Goal: Transaction & Acquisition: Purchase product/service

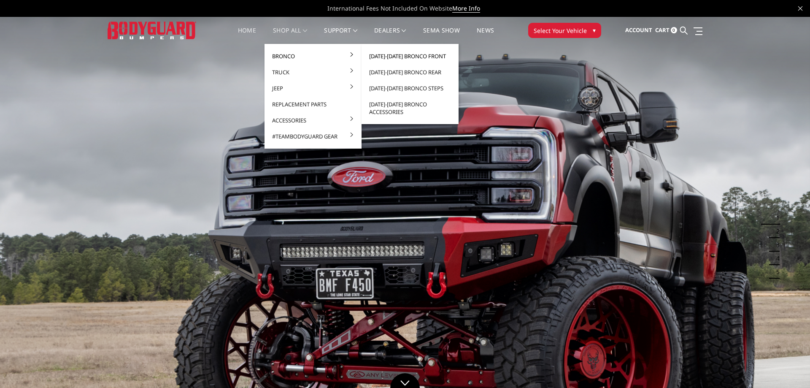
click at [389, 56] on link "[DATE]-[DATE] Bronco Front" at bounding box center [410, 56] width 90 height 16
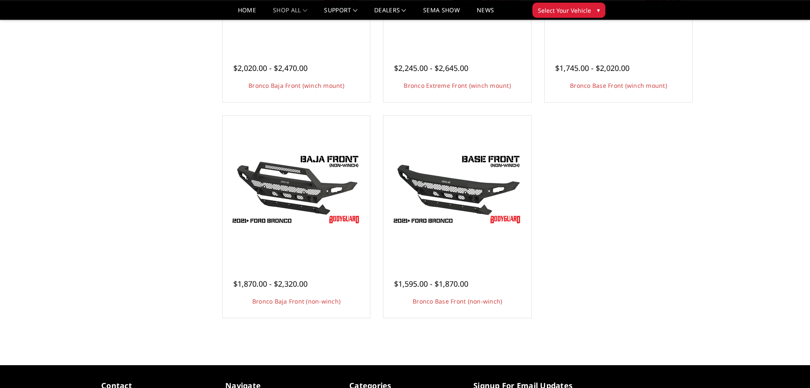
scroll to position [215, 0]
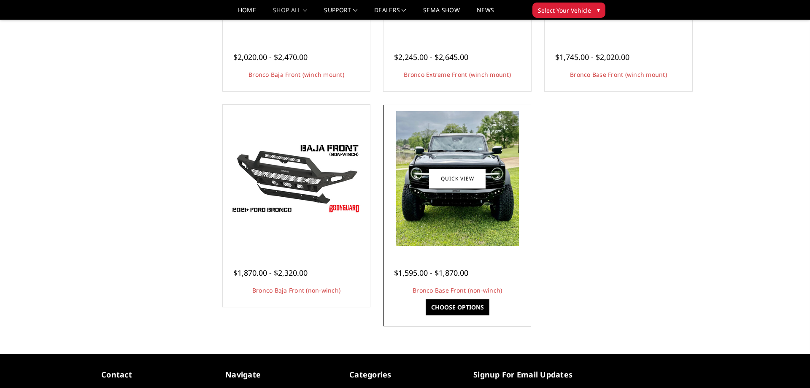
click at [452, 306] on link "Choose Options" at bounding box center [458, 307] width 64 height 16
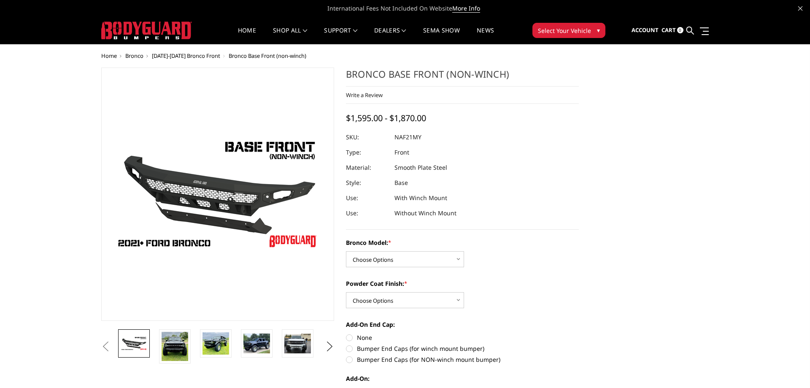
click at [183, 346] on img at bounding box center [175, 346] width 27 height 29
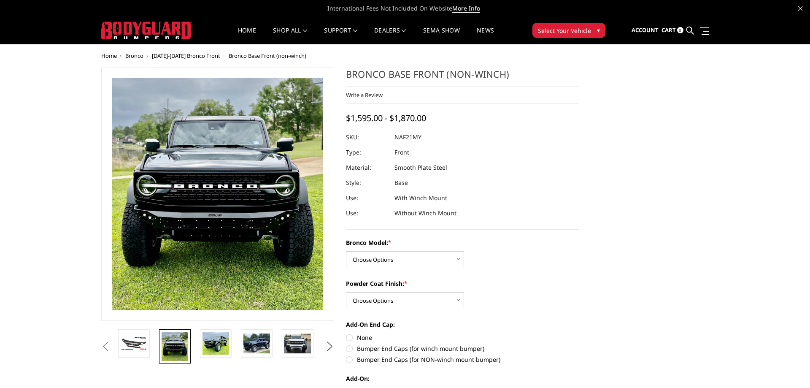
click at [235, 219] on img at bounding box center [199, 166] width 491 height 540
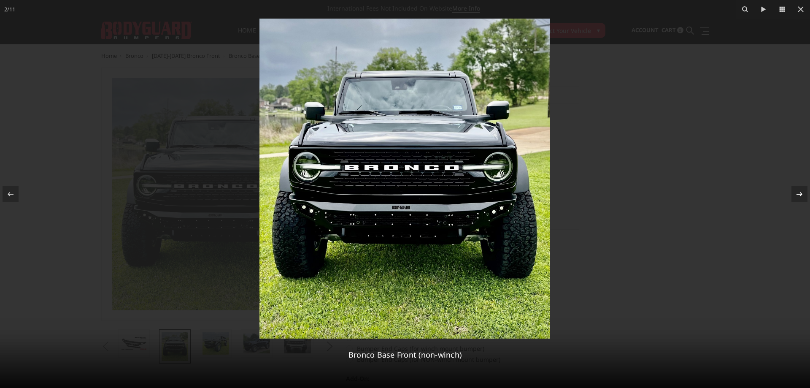
click at [798, 199] on icon at bounding box center [800, 194] width 10 height 10
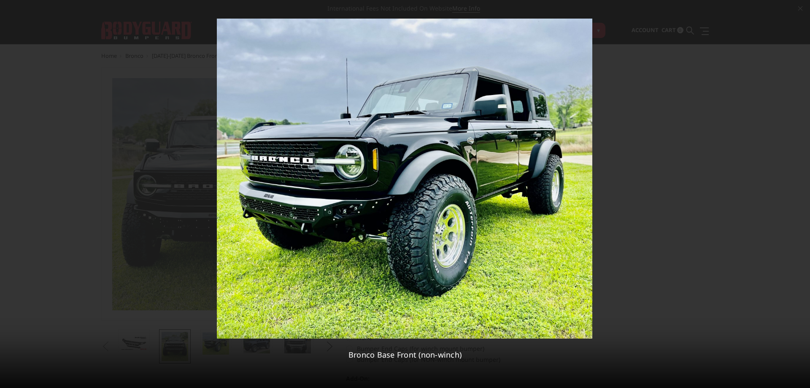
click at [800, 198] on div "3 / 11 Bronco Base Front (non-winch)" at bounding box center [405, 194] width 810 height 388
click at [796, 197] on icon at bounding box center [800, 194] width 10 height 10
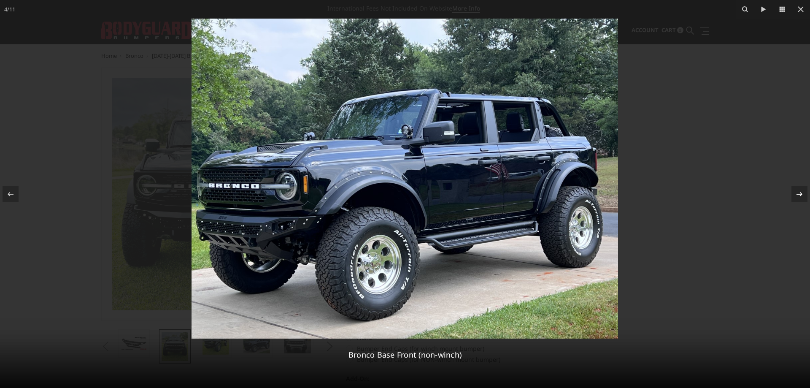
click at [796, 197] on icon at bounding box center [800, 194] width 10 height 10
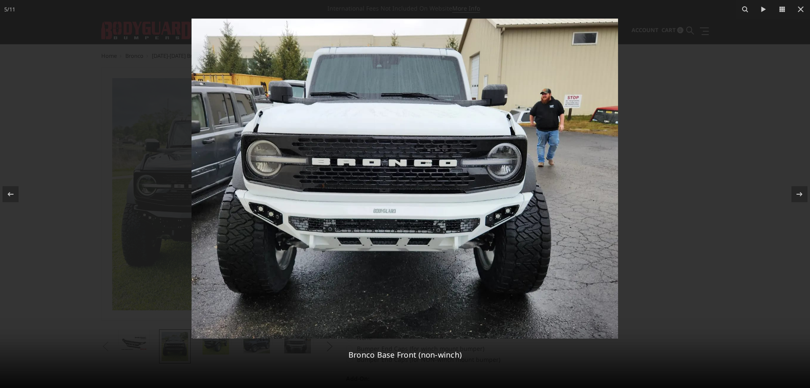
click at [311, 227] on img at bounding box center [405, 179] width 427 height 320
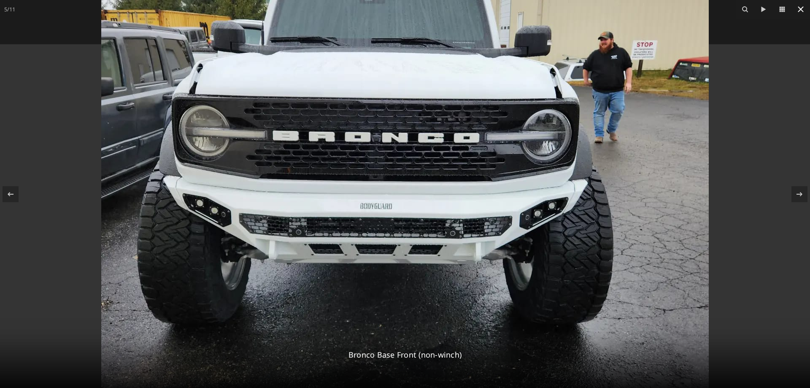
click at [799, 9] on icon at bounding box center [801, 9] width 10 height 10
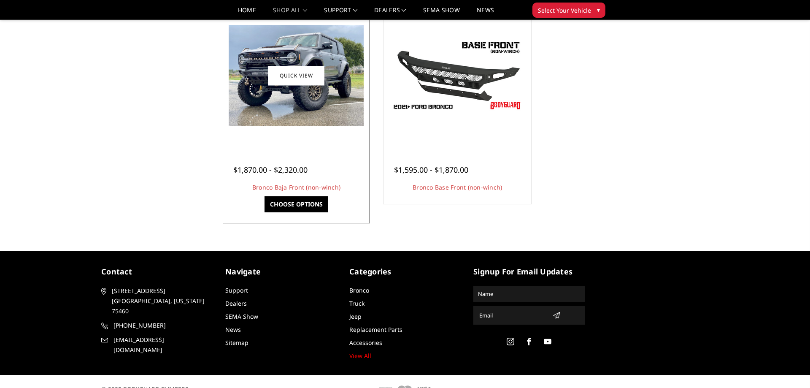
click at [316, 106] on img at bounding box center [296, 75] width 135 height 101
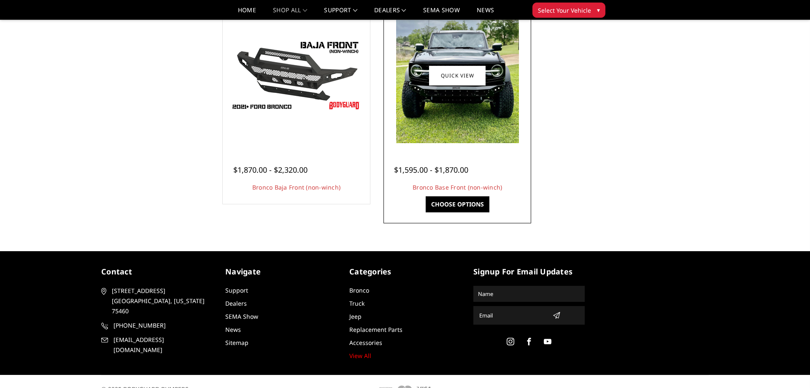
scroll to position [334, 0]
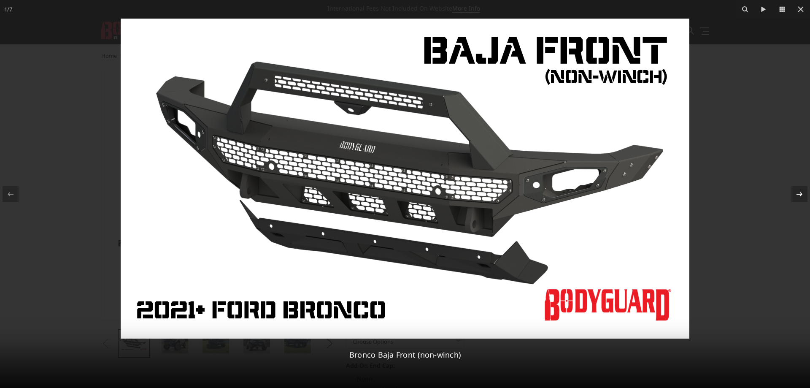
click at [797, 195] on icon at bounding box center [800, 194] width 10 height 10
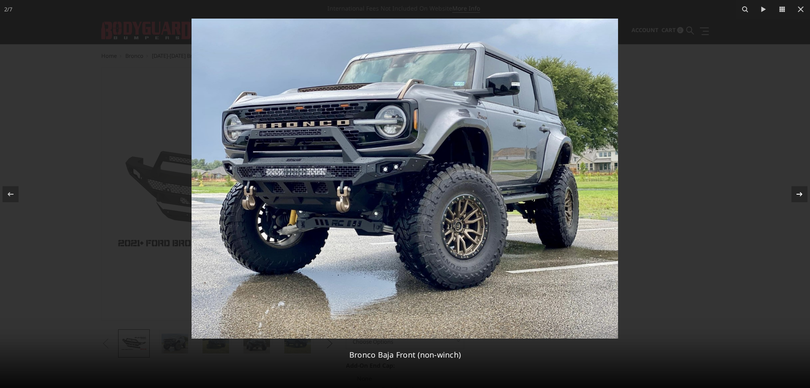
click at [803, 201] on div at bounding box center [800, 194] width 16 height 16
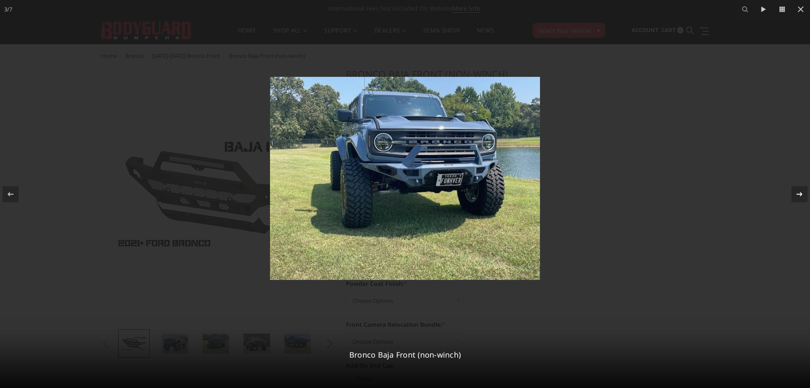
click at [803, 201] on div at bounding box center [800, 194] width 16 height 16
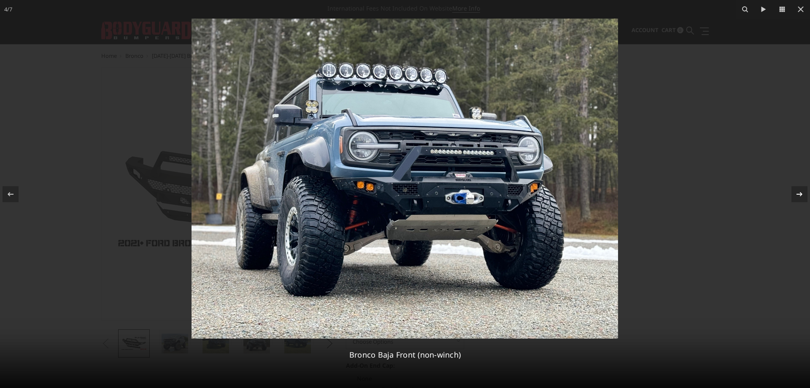
click at [803, 201] on div at bounding box center [800, 194] width 16 height 16
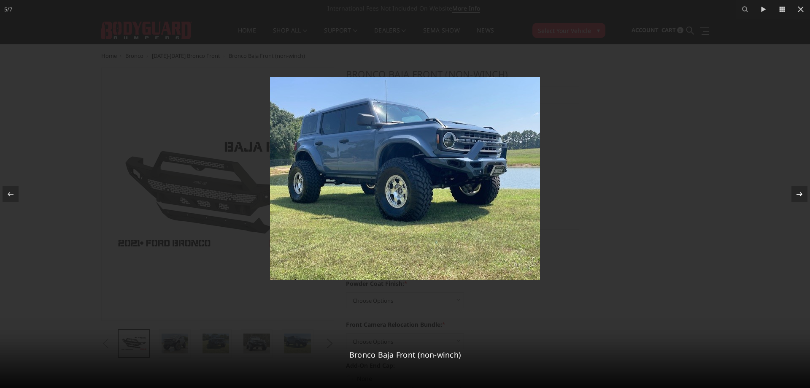
click at [803, 201] on div at bounding box center [800, 194] width 16 height 16
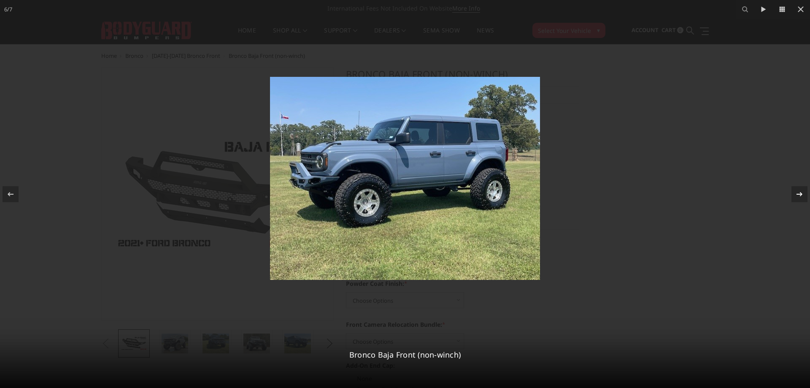
click at [803, 201] on div at bounding box center [800, 194] width 16 height 16
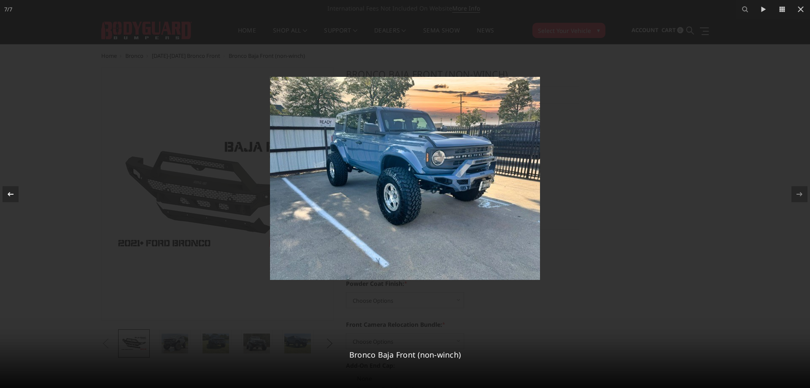
click at [12, 191] on icon at bounding box center [10, 194] width 10 height 10
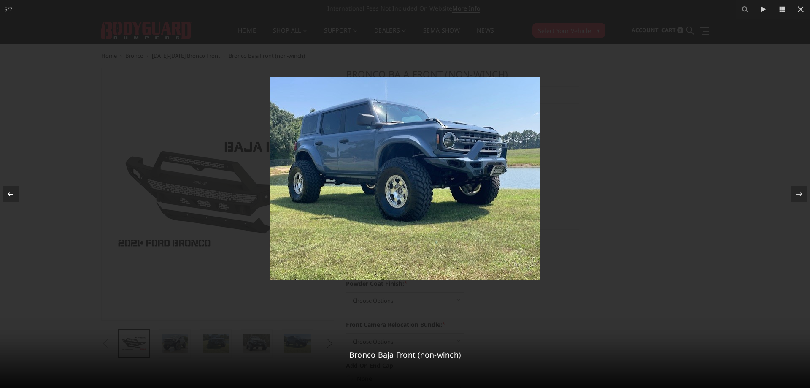
click at [12, 191] on icon at bounding box center [10, 194] width 10 height 10
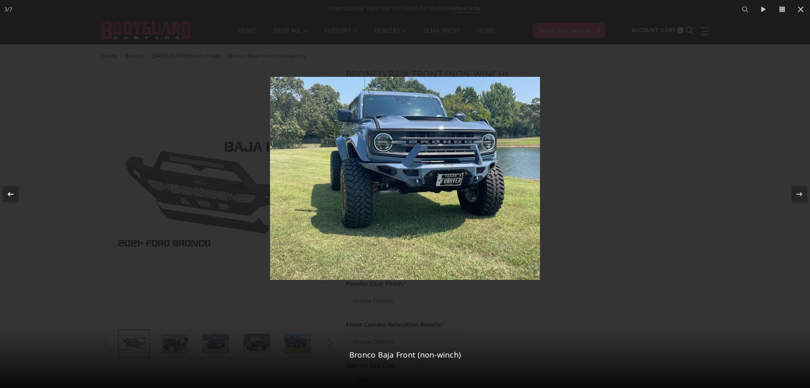
click at [12, 191] on icon at bounding box center [10, 194] width 10 height 10
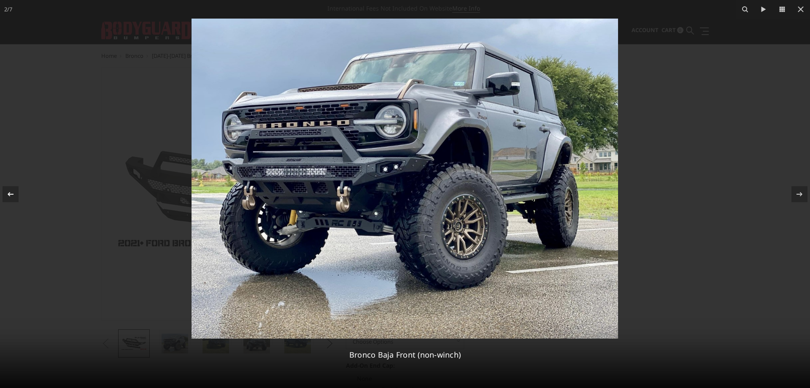
click at [12, 191] on icon at bounding box center [10, 194] width 10 height 10
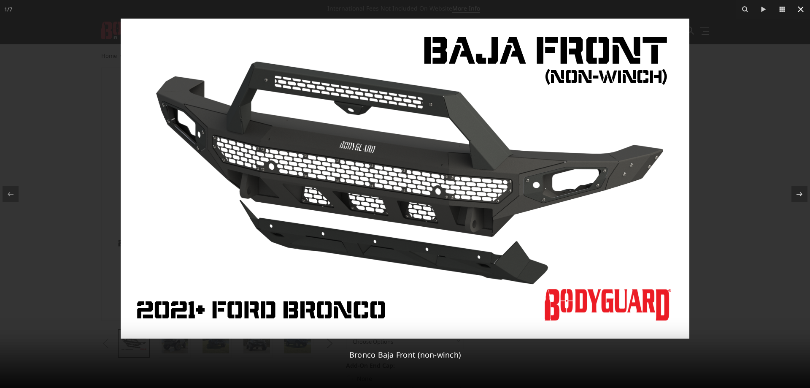
click at [803, 9] on icon at bounding box center [801, 9] width 10 height 10
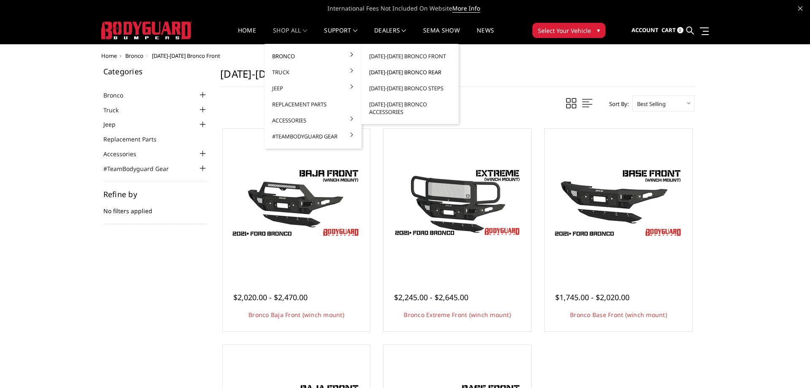
click at [402, 72] on link "[DATE]-[DATE] Bronco Rear" at bounding box center [410, 72] width 90 height 16
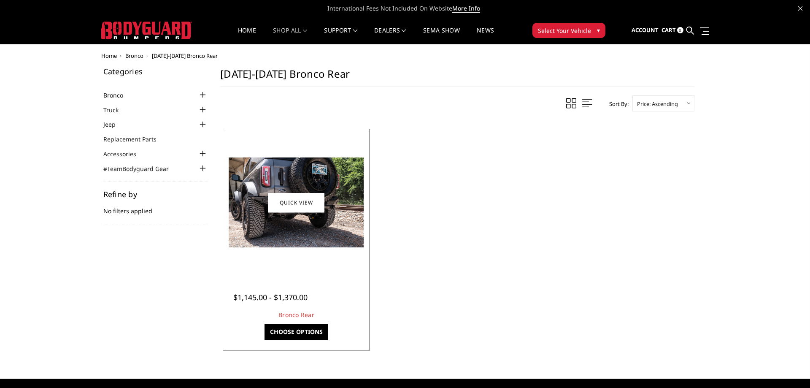
click at [308, 325] on link "Choose Options" at bounding box center [297, 332] width 64 height 16
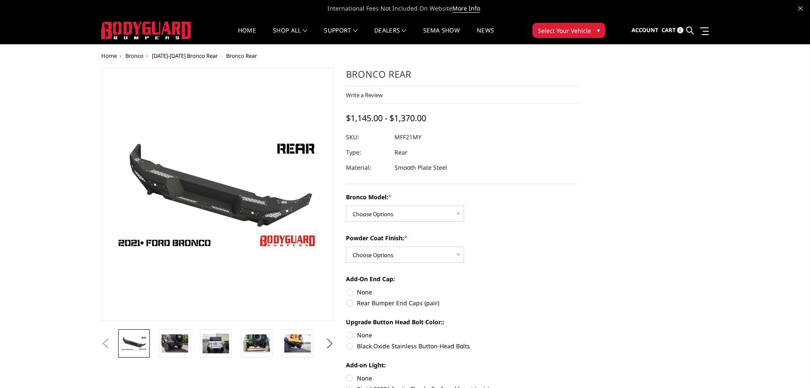
click at [248, 187] on img at bounding box center [178, 196] width 540 height 304
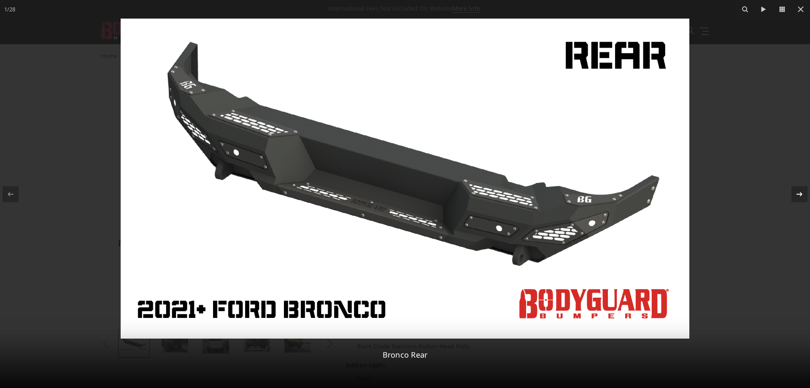
click at [802, 194] on icon at bounding box center [800, 194] width 6 height 4
click at [797, 196] on icon at bounding box center [800, 194] width 10 height 10
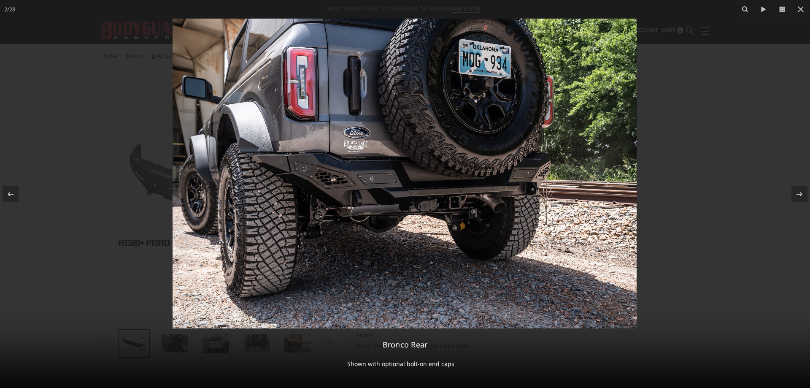
click at [465, 83] on img at bounding box center [405, 174] width 464 height 310
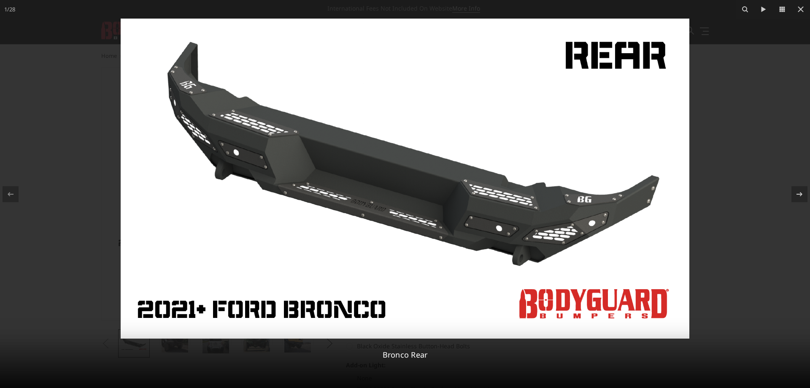
click at [49, 186] on div at bounding box center [405, 194] width 810 height 388
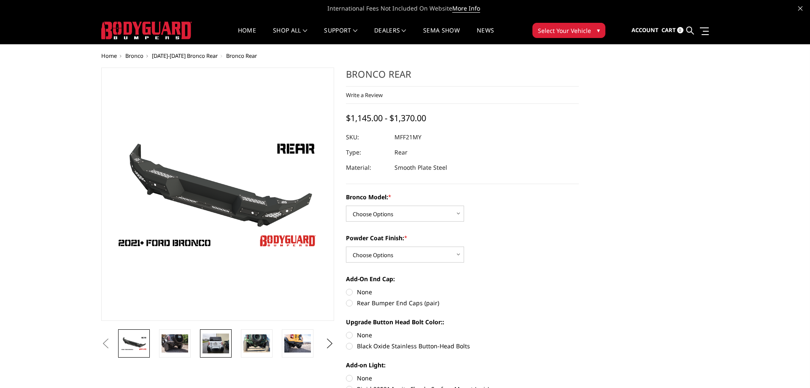
click at [221, 339] on img at bounding box center [216, 343] width 27 height 20
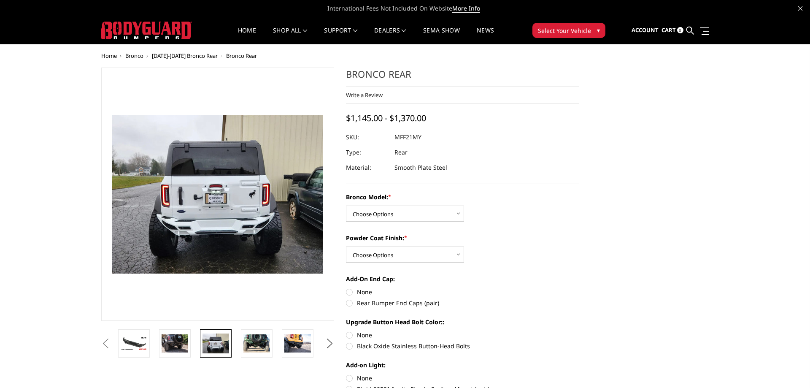
click at [170, 227] on img at bounding box center [281, 175] width 540 height 405
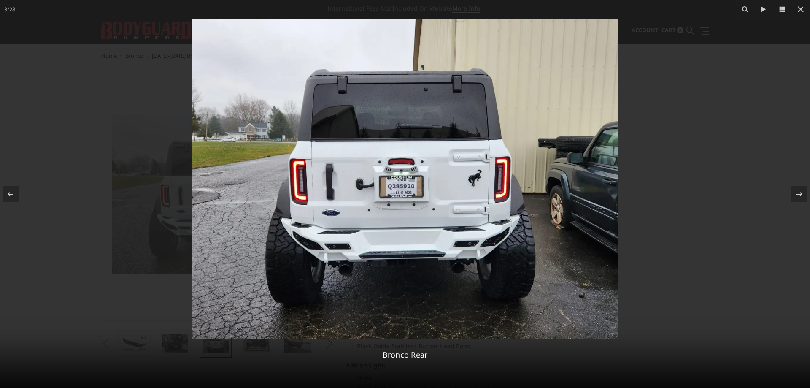
click at [309, 245] on img at bounding box center [405, 179] width 427 height 320
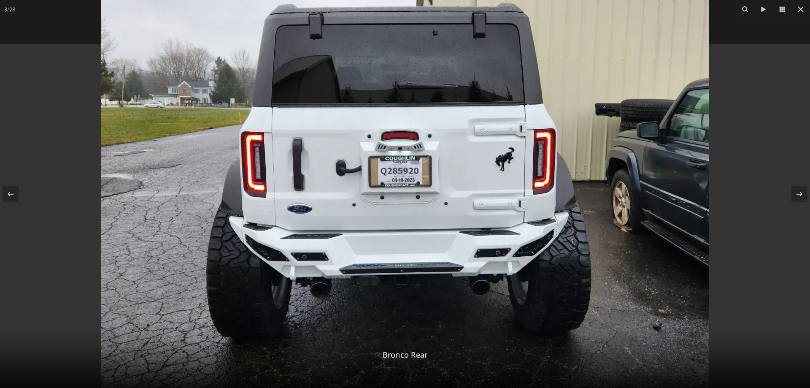
click at [73, 182] on div at bounding box center [405, 194] width 810 height 388
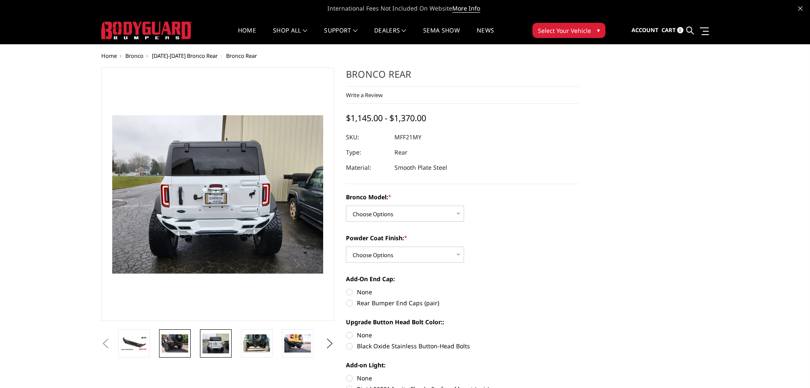
click at [178, 345] on img at bounding box center [175, 343] width 27 height 18
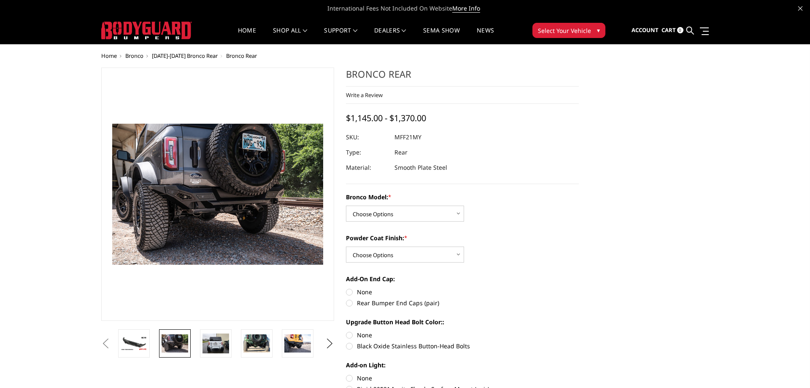
click at [254, 205] on img at bounding box center [170, 190] width 540 height 360
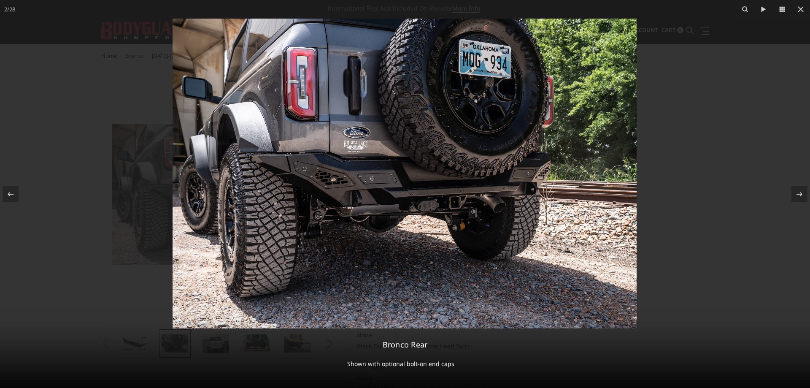
click at [710, 53] on div at bounding box center [405, 194] width 810 height 388
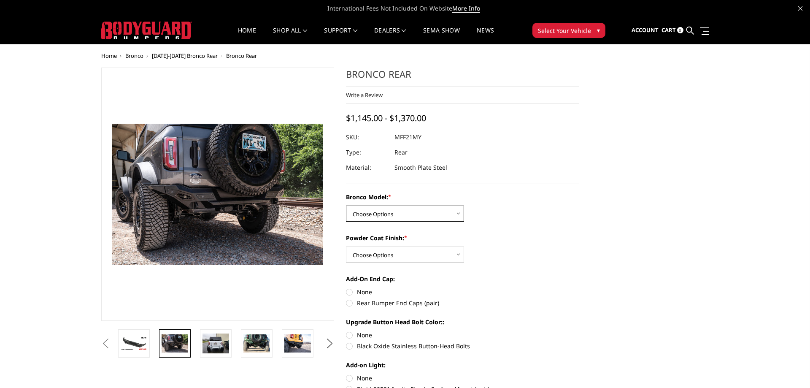
select select "4024"
click option "Base/Badlands/Wildtrak/etc." at bounding box center [0, 0] width 0 height 0
click at [346, 246] on select "Choose Options Bare Metal Textured Black Powder Coat" at bounding box center [405, 254] width 118 height 16
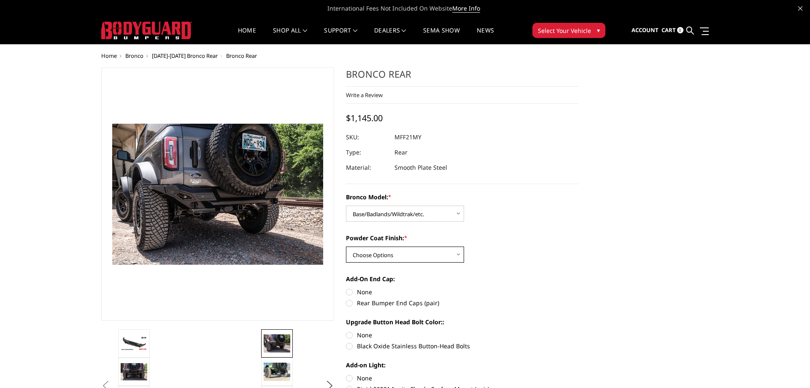
select select "4027"
click option "Textured Black Powder Coat" at bounding box center [0, 0] width 0 height 0
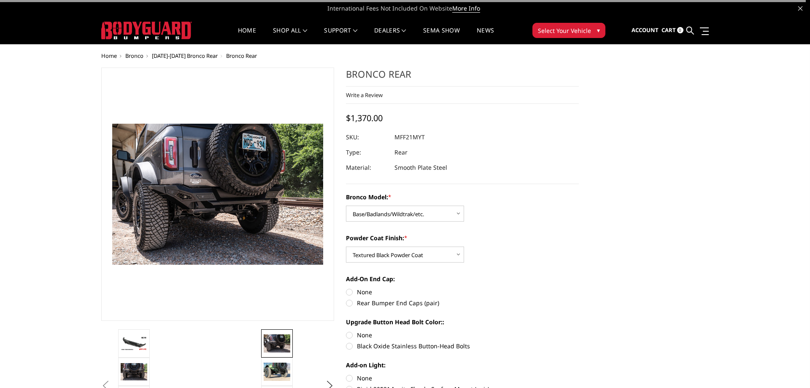
click at [369, 303] on label "Rear Bumper End Caps (pair)" at bounding box center [462, 302] width 233 height 9
click at [579, 288] on input "Rear Bumper End Caps (pair)" at bounding box center [579, 287] width 0 height 0
radio input "true"
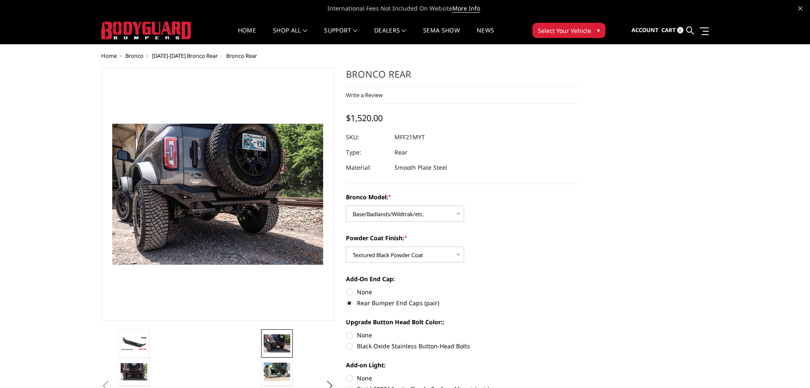
click at [350, 346] on label "Black Oxide Stainless Button-Head Bolts" at bounding box center [462, 345] width 233 height 9
click at [579, 331] on input "Black Oxide Stainless Button-Head Bolts" at bounding box center [579, 330] width 0 height 0
radio input "true"
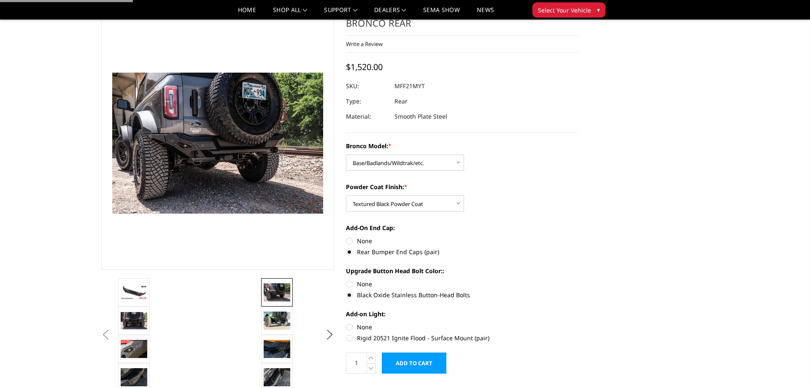
scroll to position [43, 0]
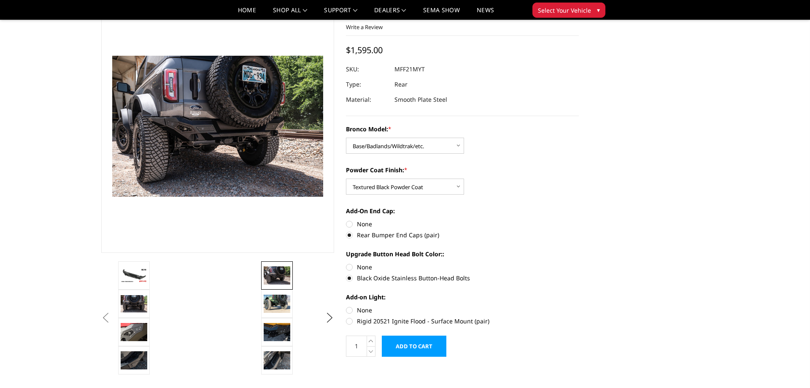
click at [350, 310] on label "None" at bounding box center [462, 310] width 233 height 9
click at [346, 306] on input "None" at bounding box center [346, 306] width 0 height 0
radio input "true"
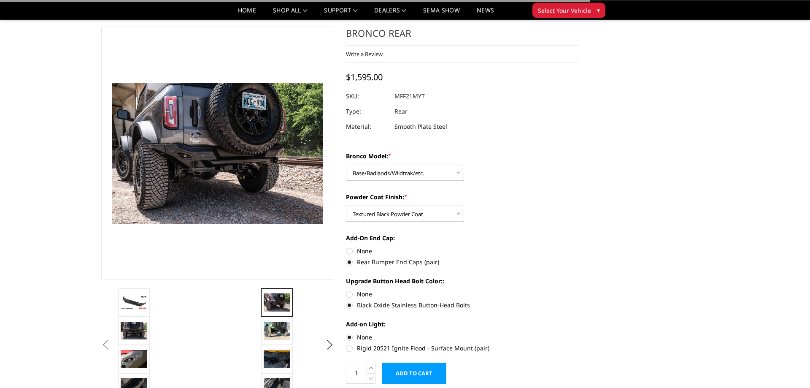
scroll to position [0, 0]
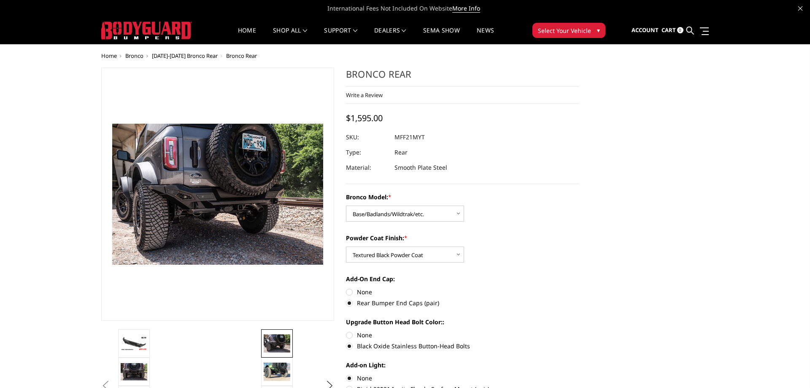
click at [405, 137] on dd "MFF21MYT" at bounding box center [410, 137] width 30 height 15
copy dd "MFF21MYT"
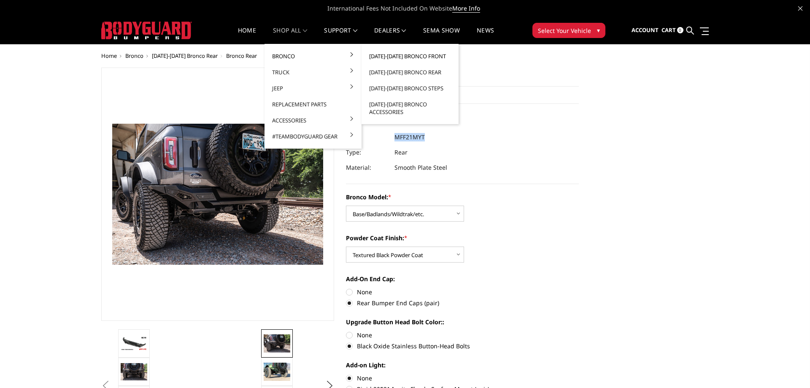
click at [392, 57] on link "[DATE]-[DATE] Bronco Front" at bounding box center [410, 56] width 90 height 16
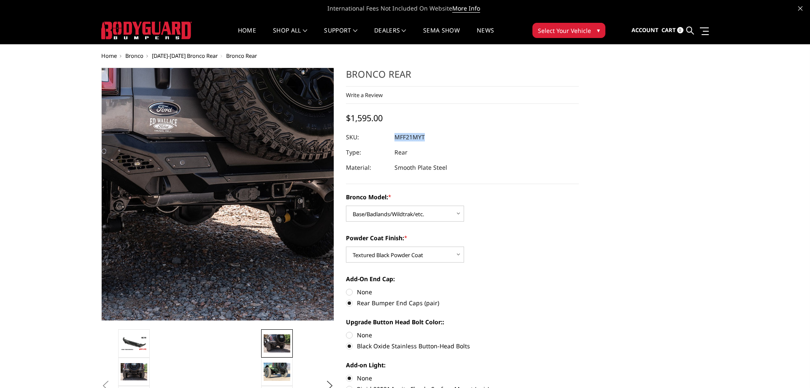
scroll to position [69, 0]
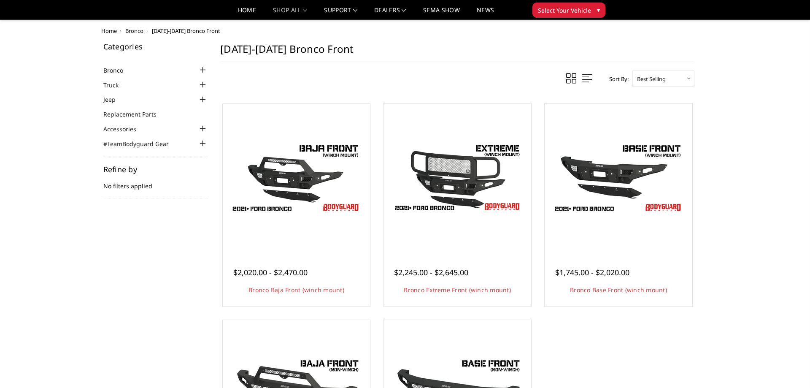
scroll to position [275, 0]
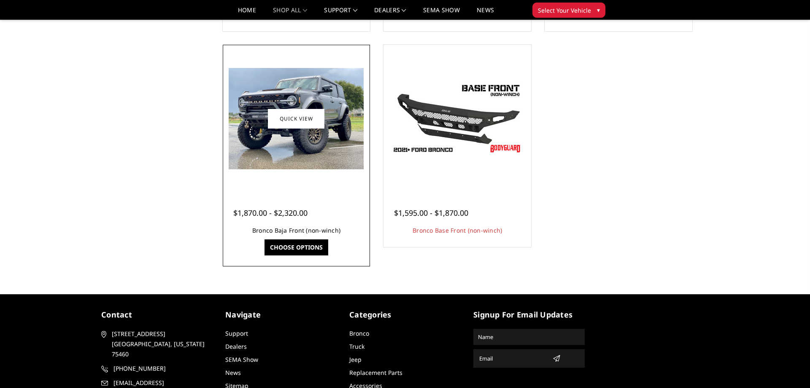
drag, startPoint x: 0, startPoint y: 0, endPoint x: 280, endPoint y: 228, distance: 361.1
click at [280, 228] on link "Bronco Baja Front (non-winch)" at bounding box center [296, 230] width 88 height 8
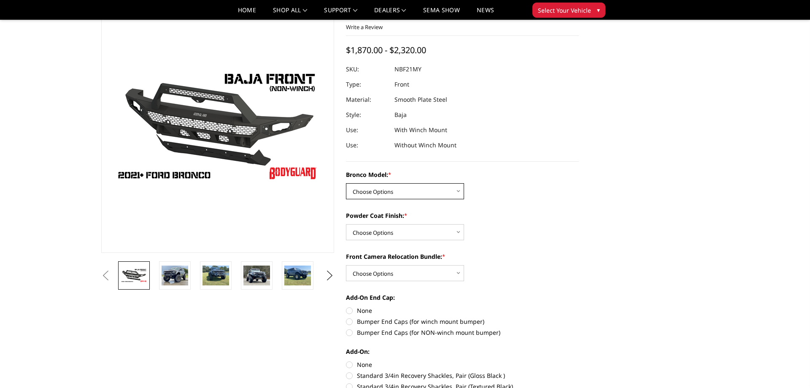
scroll to position [43, 0]
select select "4032"
click option "Base/Badlands/Wildtrak/etc." at bounding box center [0, 0] width 0 height 0
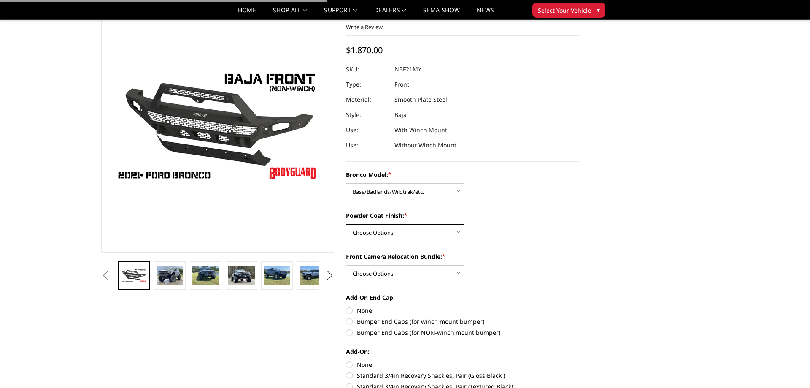
click at [346, 224] on select "Choose Options Bare Metal Textured Black Powder Coat" at bounding box center [405, 232] width 118 height 16
select select "4035"
click option "Textured Black Powder Coat" at bounding box center [0, 0] width 0 height 0
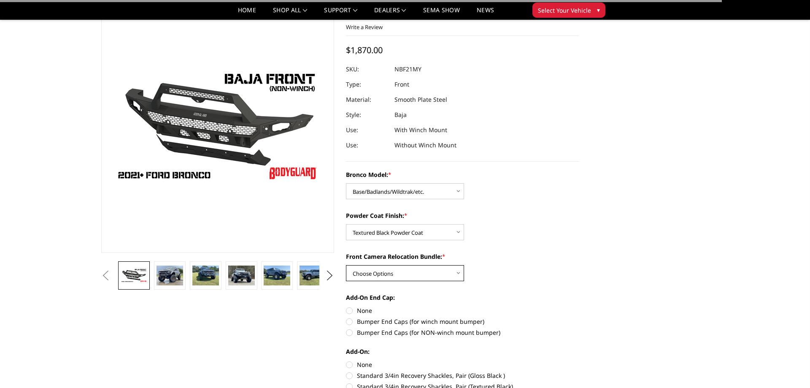
click at [346, 265] on select "Choose Options With Front Camera Relocation (Harness and Pod) Without Front Cam…" at bounding box center [405, 273] width 118 height 16
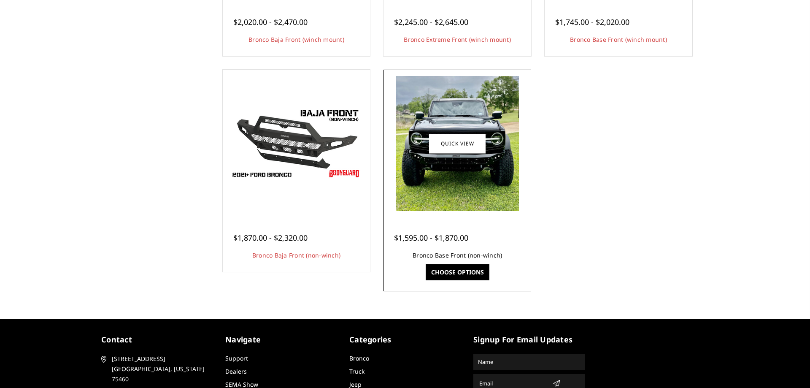
scroll to position [275, 0]
click at [454, 257] on link "Bronco Base Front (non-winch)" at bounding box center [457, 255] width 89 height 8
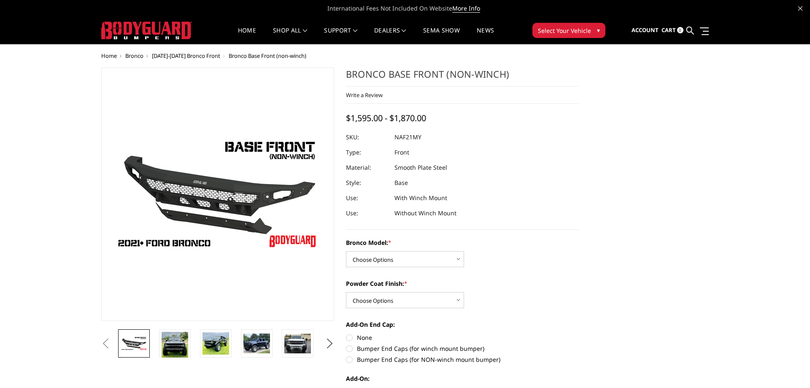
scroll to position [43, 0]
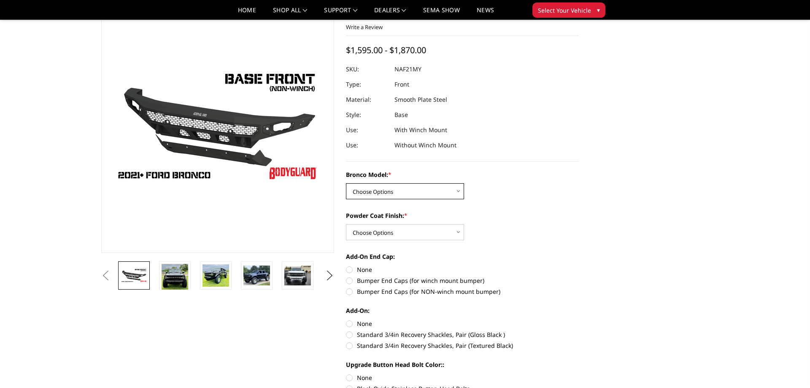
click at [346, 183] on select "Choose Options Base/Badlands/Wildtrak/etc. Raptor" at bounding box center [405, 191] width 118 height 16
select select "4028"
click option "Base/Badlands/Wildtrak/etc." at bounding box center [0, 0] width 0 height 0
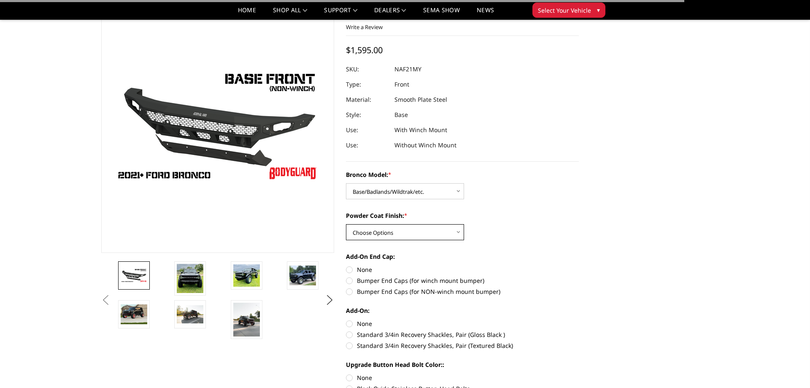
click at [346, 224] on select "Choose Options Bare Metal Textured Black Powder Coat" at bounding box center [405, 232] width 118 height 16
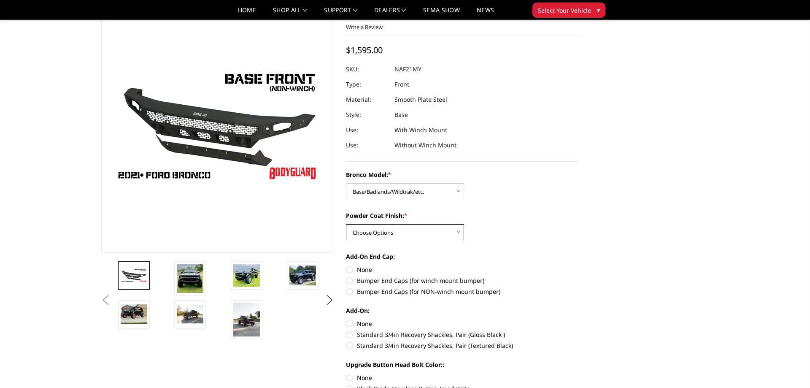
select select "4031"
click option "Textured Black Powder Coat" at bounding box center [0, 0] width 0 height 0
click at [352, 290] on label "Bumper End Caps (for NON-winch mount bumper)" at bounding box center [462, 291] width 233 height 9
click at [579, 276] on input "Bumper End Caps (for NON-winch mount bumper)" at bounding box center [579, 276] width 0 height 0
radio input "true"
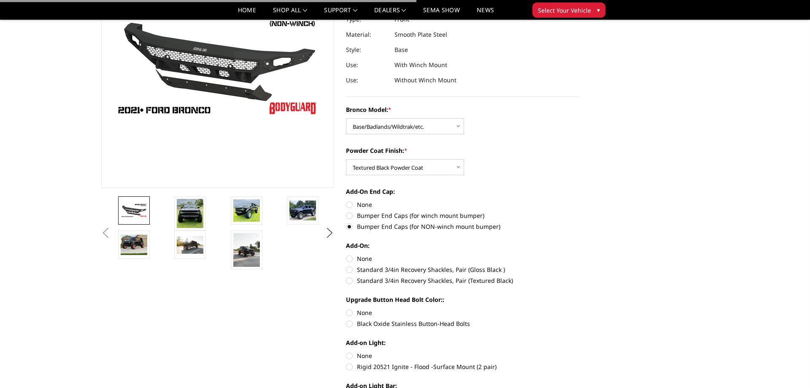
scroll to position [129, 0]
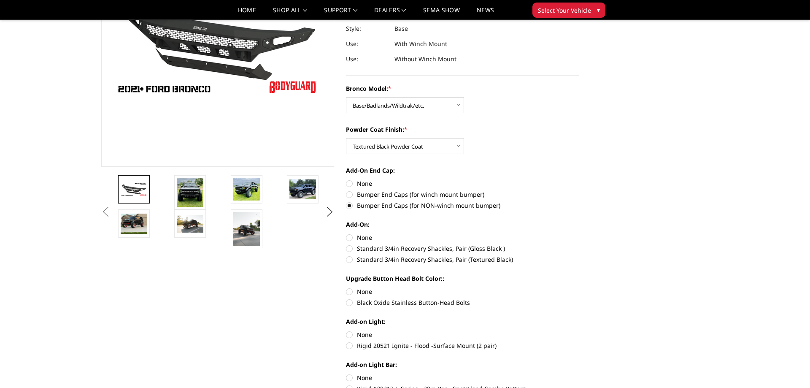
click at [349, 237] on label "None" at bounding box center [462, 237] width 233 height 9
click at [346, 233] on input "None" at bounding box center [346, 233] width 0 height 0
radio input "true"
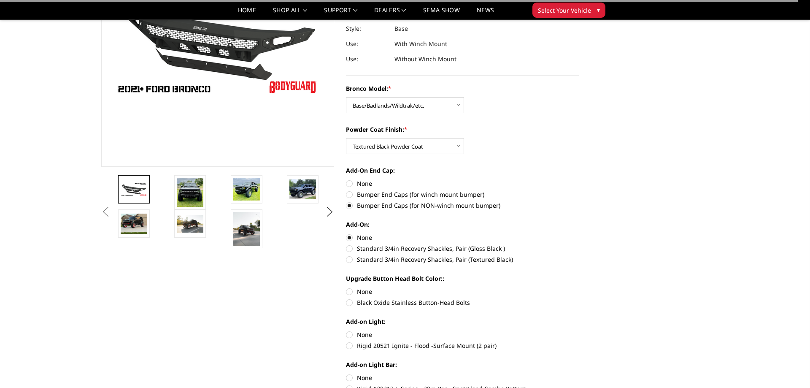
click at [350, 303] on label "Black Oxide Stainless Button-Head Bolts" at bounding box center [462, 302] width 233 height 9
click at [579, 287] on input "Black Oxide Stainless Button-Head Bolts" at bounding box center [579, 287] width 0 height 0
radio input "true"
click at [348, 336] on label "None" at bounding box center [462, 334] width 233 height 9
click at [346, 330] on input "None" at bounding box center [346, 330] width 0 height 0
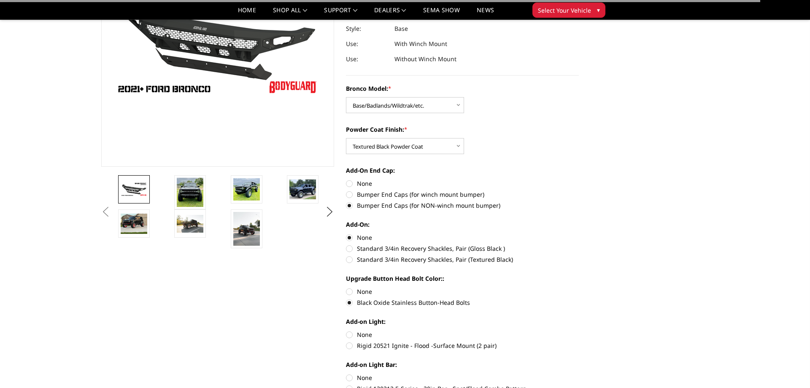
radio input "true"
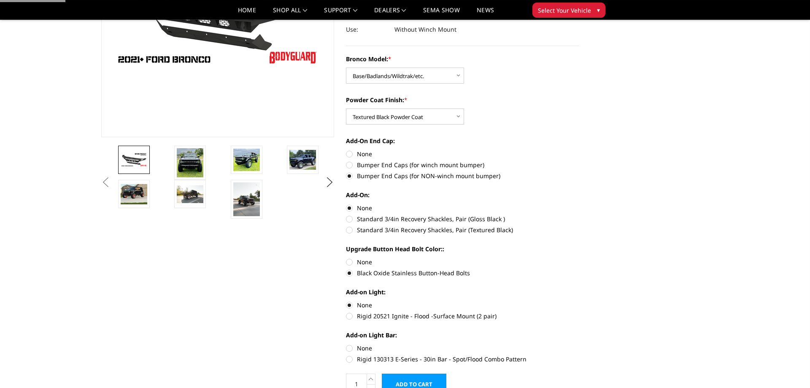
scroll to position [172, 0]
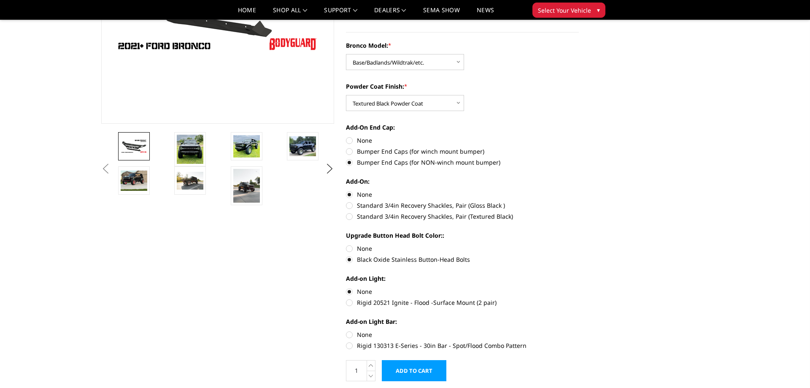
click at [351, 333] on label "None" at bounding box center [462, 334] width 233 height 9
click at [346, 330] on input "None" at bounding box center [346, 330] width 0 height 0
radio input "true"
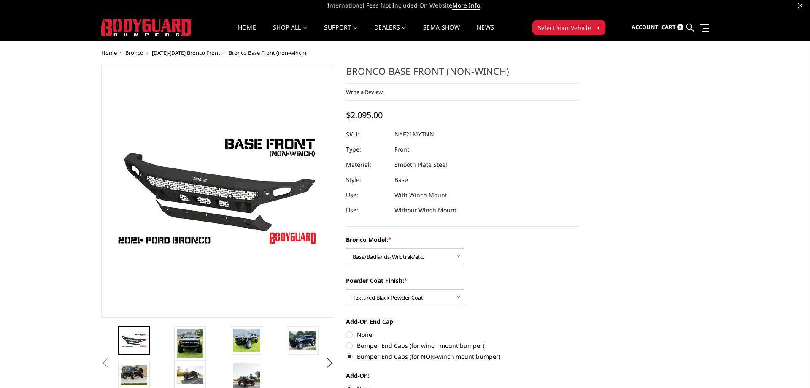
scroll to position [0, 0]
